Goal: Task Accomplishment & Management: Manage account settings

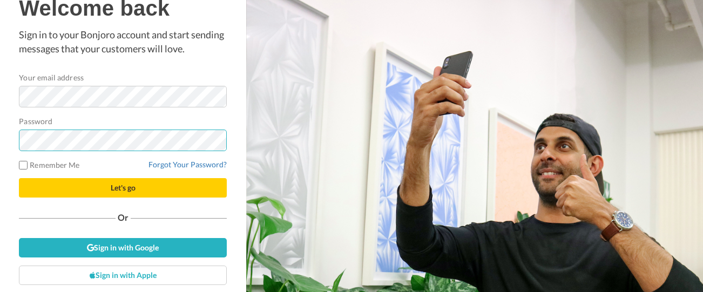
click at [123, 188] on button "Let's go" at bounding box center [123, 187] width 208 height 19
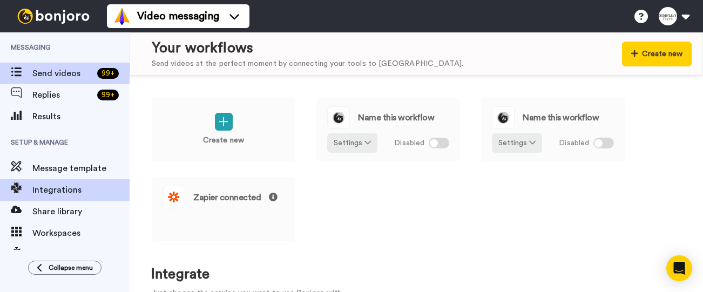
click at [48, 70] on span "Send videos" at bounding box center [62, 73] width 61 height 13
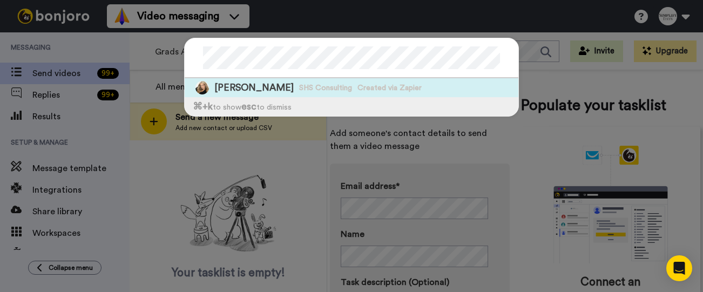
click at [254, 89] on span "[PERSON_NAME]" at bounding box center [253, 88] width 79 height 14
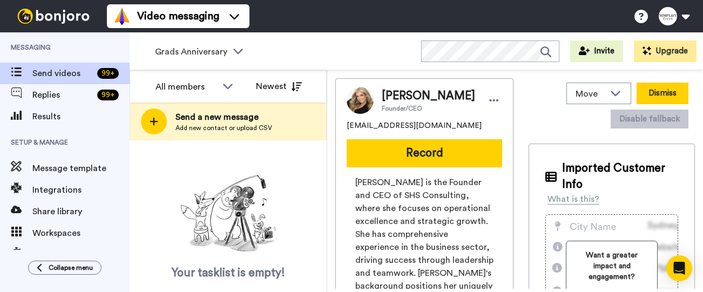
click at [658, 93] on button "Dismiss" at bounding box center [663, 94] width 52 height 22
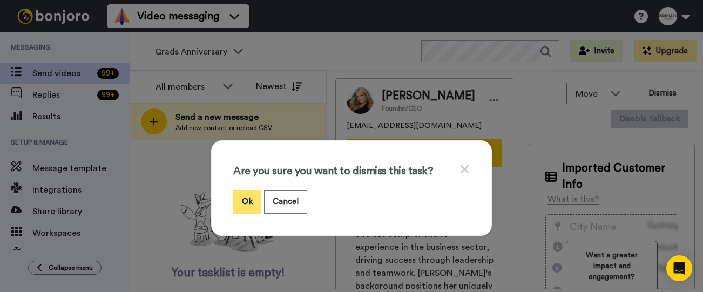
click at [240, 200] on button "Ok" at bounding box center [247, 201] width 28 height 23
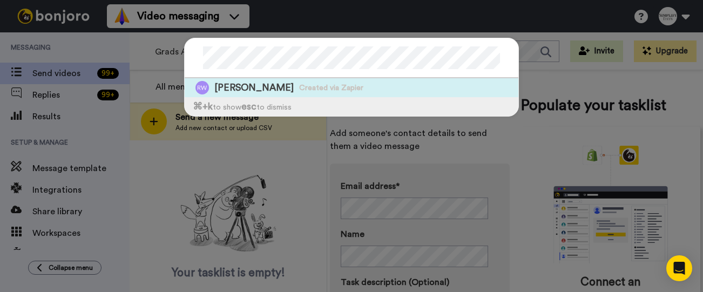
click at [247, 88] on span "[PERSON_NAME]" at bounding box center [253, 88] width 79 height 14
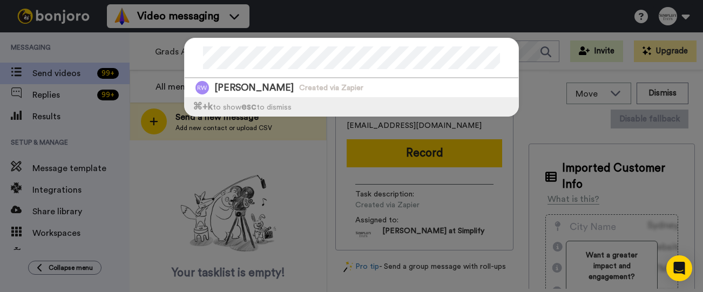
click at [523, 131] on div "[PERSON_NAME] Created via Zapier ⌘ +k to show esc to dismiss" at bounding box center [351, 82] width 357 height 111
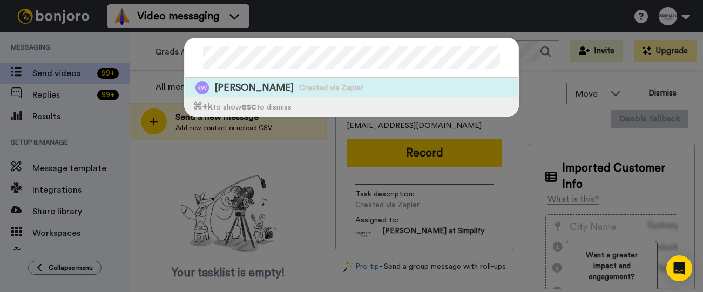
click at [270, 82] on span "[PERSON_NAME]" at bounding box center [253, 88] width 79 height 14
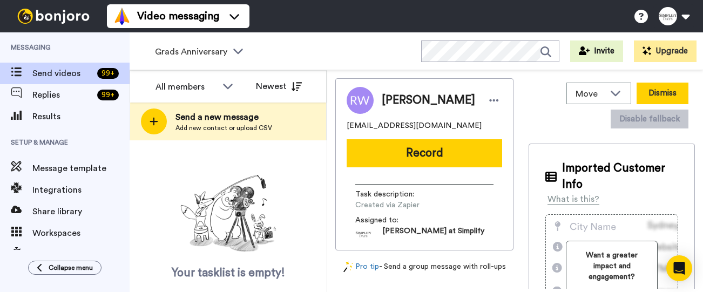
click at [667, 88] on button "Dismiss" at bounding box center [663, 94] width 52 height 22
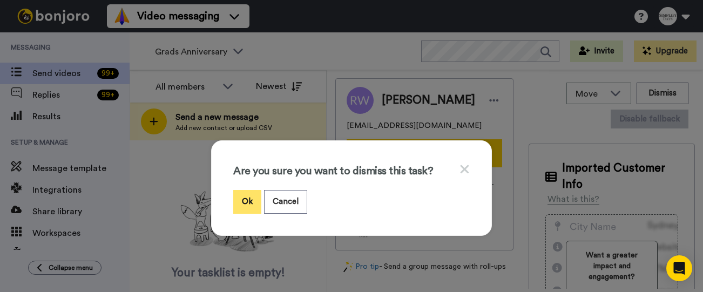
click at [241, 202] on button "Ok" at bounding box center [247, 201] width 28 height 23
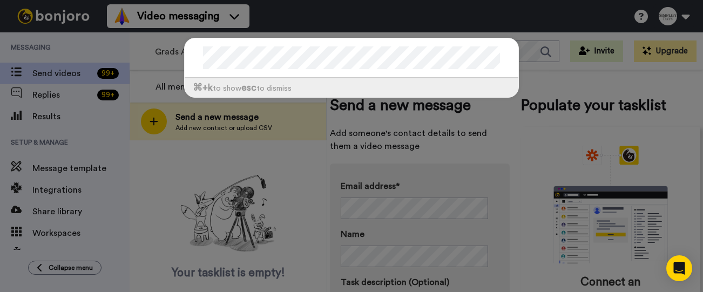
click at [556, 89] on div "⌘ +k to show esc to dismiss" at bounding box center [351, 146] width 703 height 292
click at [441, 109] on div "⌘ +k to show esc to dismiss" at bounding box center [351, 73] width 357 height 92
click at [535, 110] on div "⌘ +k to show esc to dismiss" at bounding box center [351, 146] width 703 height 292
